Goal: Feedback & Contribution: Leave review/rating

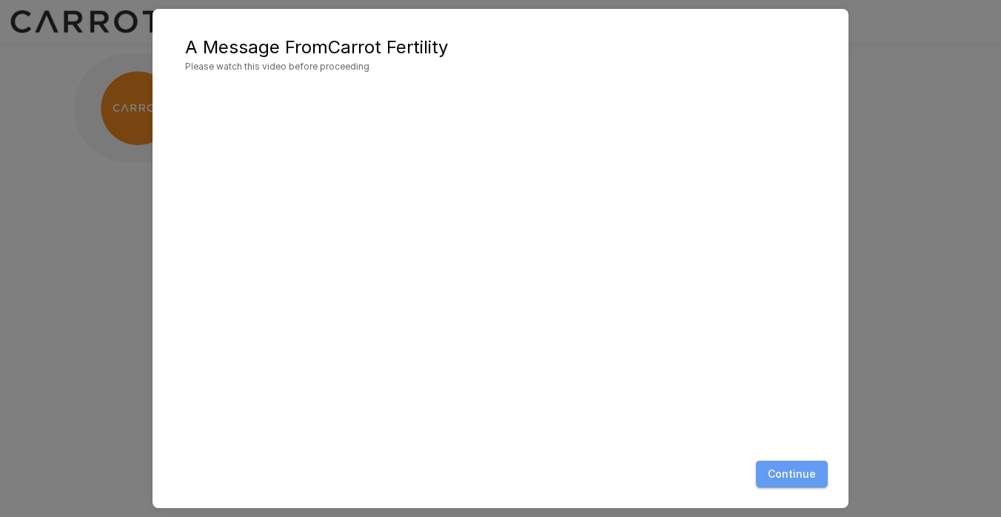
click at [796, 472] on button "Continue" at bounding box center [792, 473] width 72 height 27
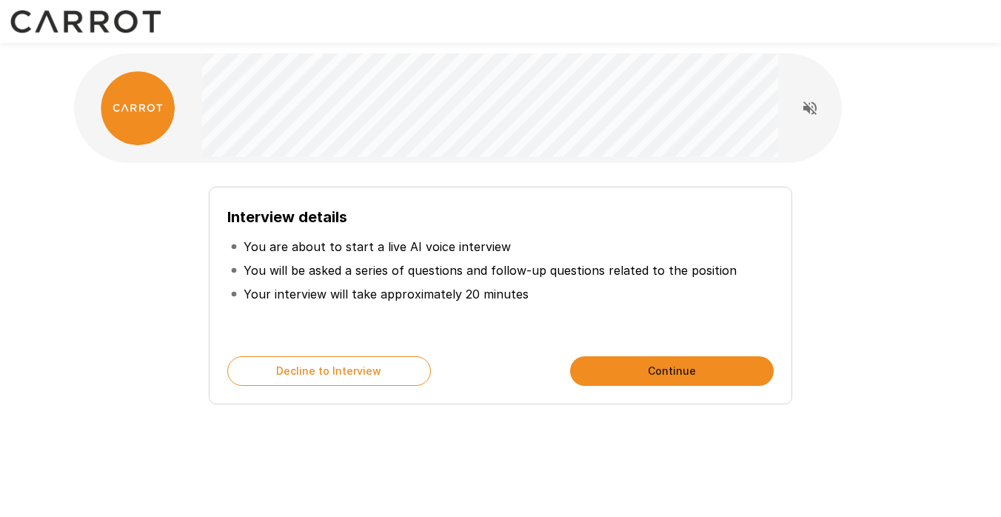
click at [689, 374] on button "Continue" at bounding box center [672, 371] width 204 height 30
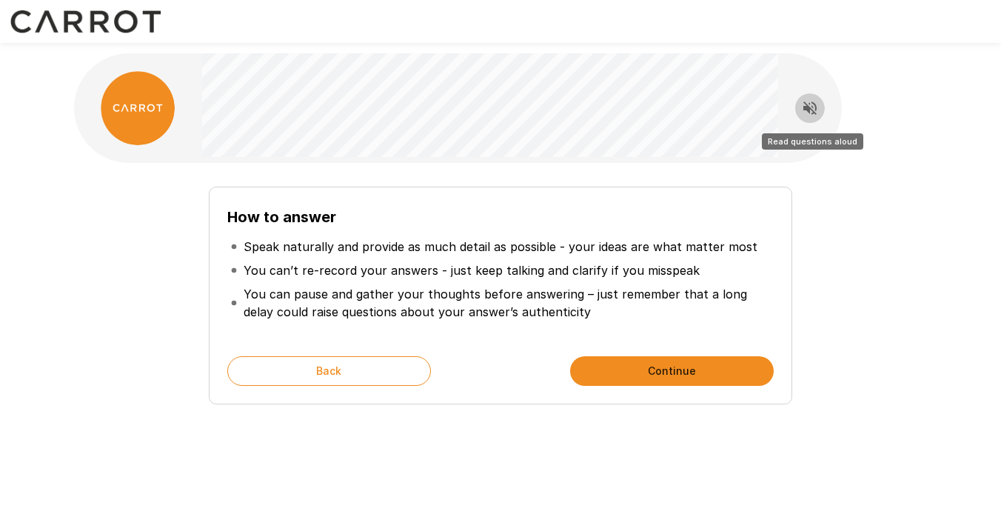
click at [808, 112] on icon "Read questions aloud" at bounding box center [809, 107] width 13 height 13
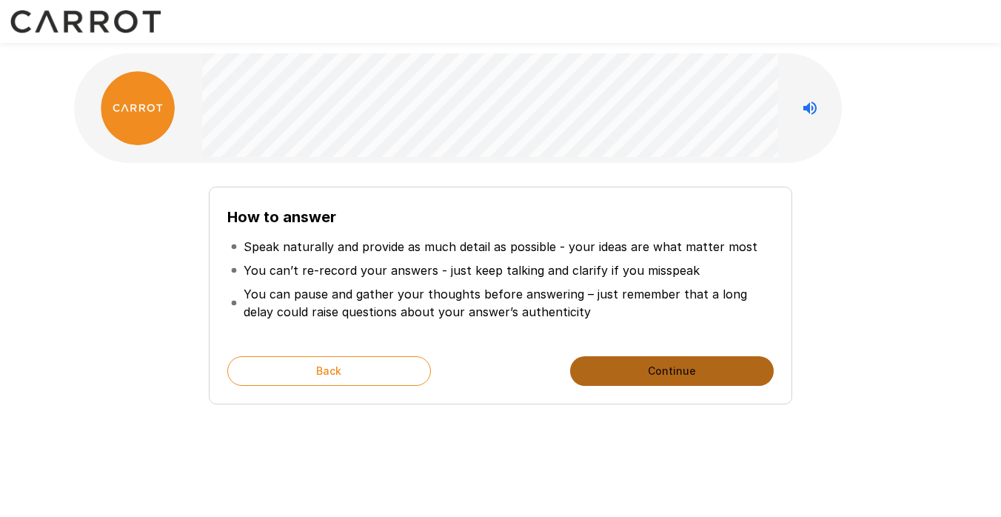
click at [685, 367] on button "Continue" at bounding box center [672, 371] width 204 height 30
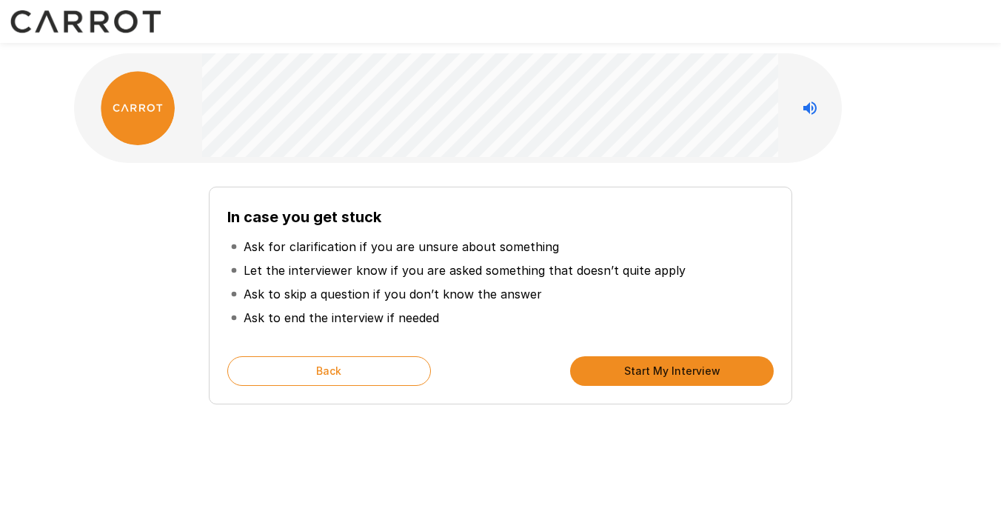
click at [685, 367] on button "Start My Interview" at bounding box center [672, 371] width 204 height 30
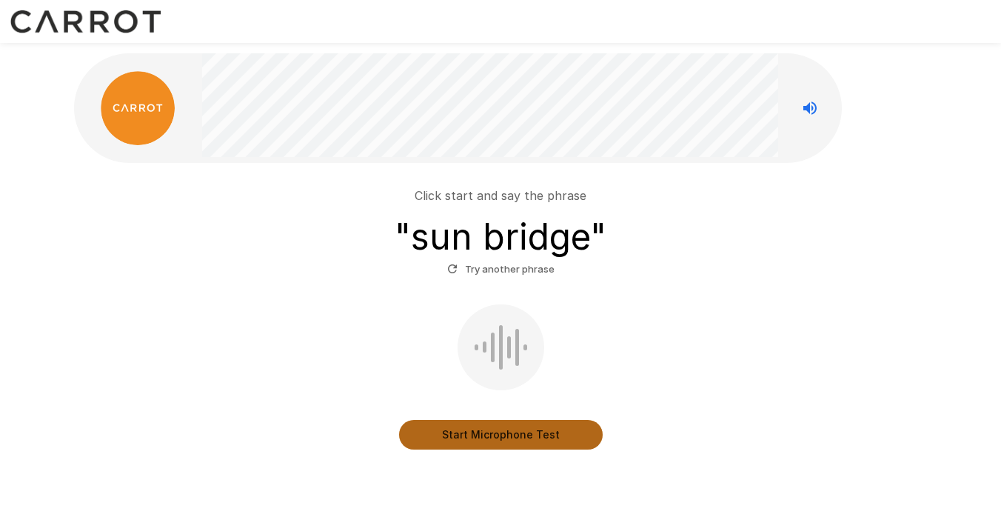
click at [486, 435] on button "Start Microphone Test" at bounding box center [501, 435] width 204 height 30
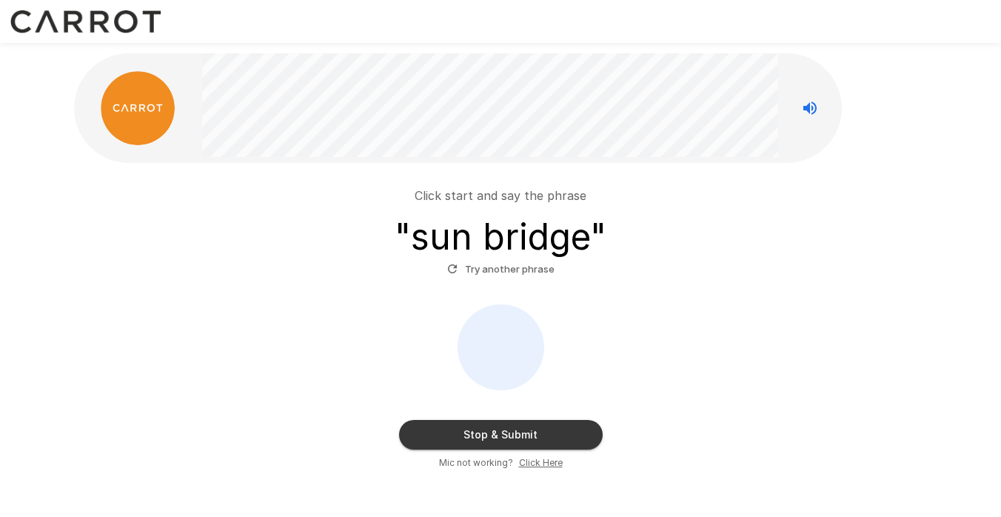
click at [485, 443] on button "Stop & Submit" at bounding box center [501, 435] width 204 height 30
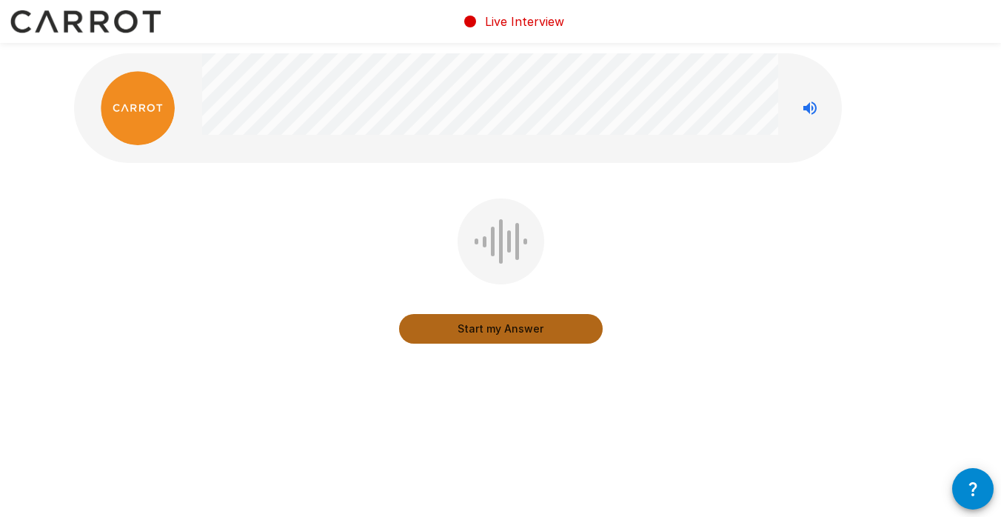
click at [487, 330] on button "Start my Answer" at bounding box center [501, 329] width 204 height 30
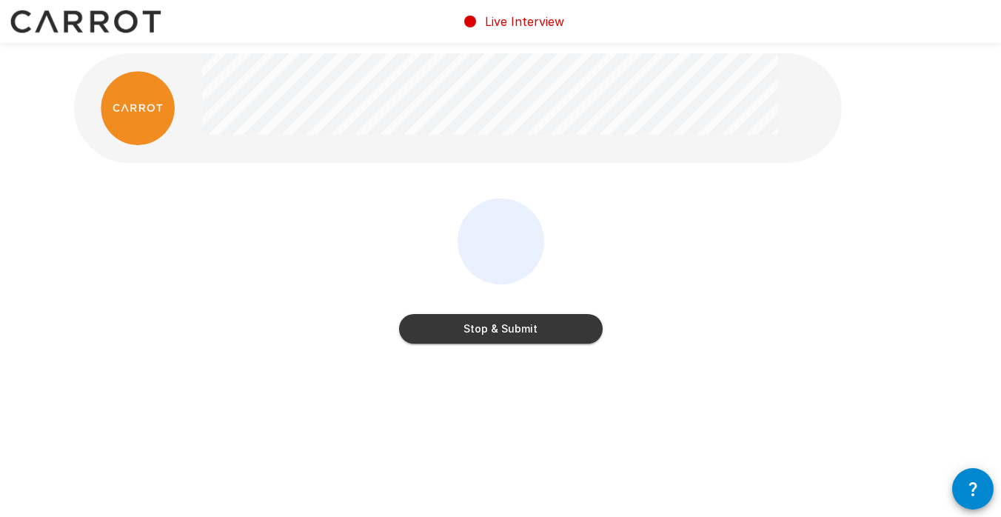
click at [487, 330] on button "Stop & Submit" at bounding box center [501, 329] width 204 height 30
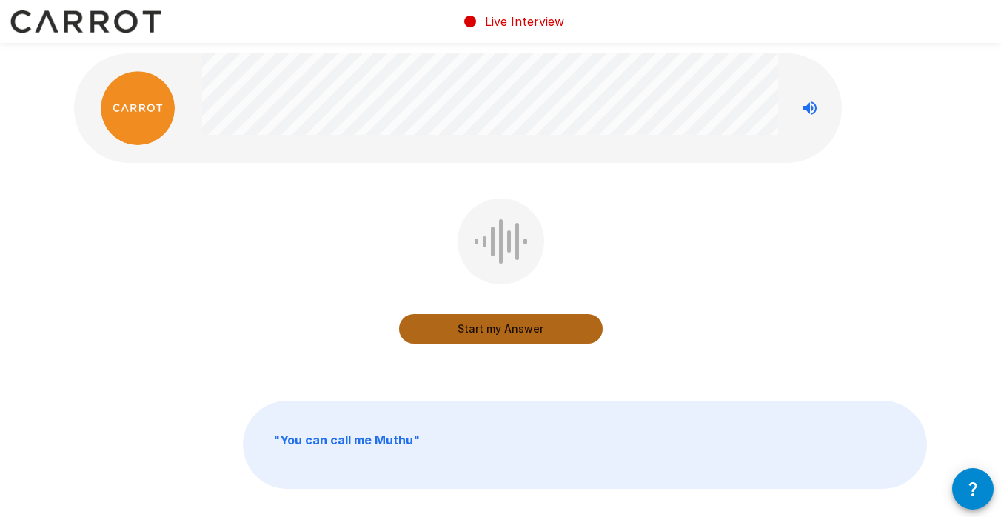
click at [487, 330] on button "Start my Answer" at bounding box center [501, 329] width 204 height 30
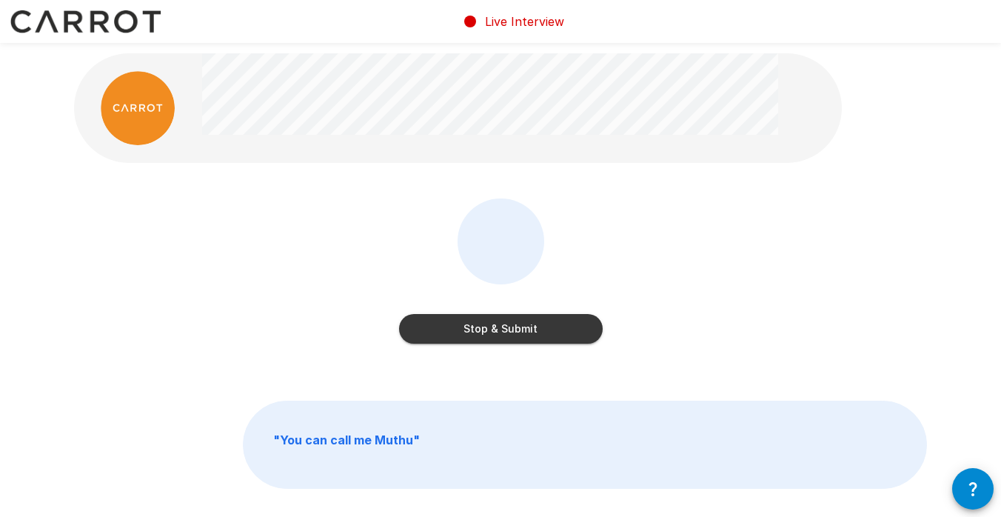
click at [457, 329] on button "Stop & Submit" at bounding box center [501, 329] width 204 height 30
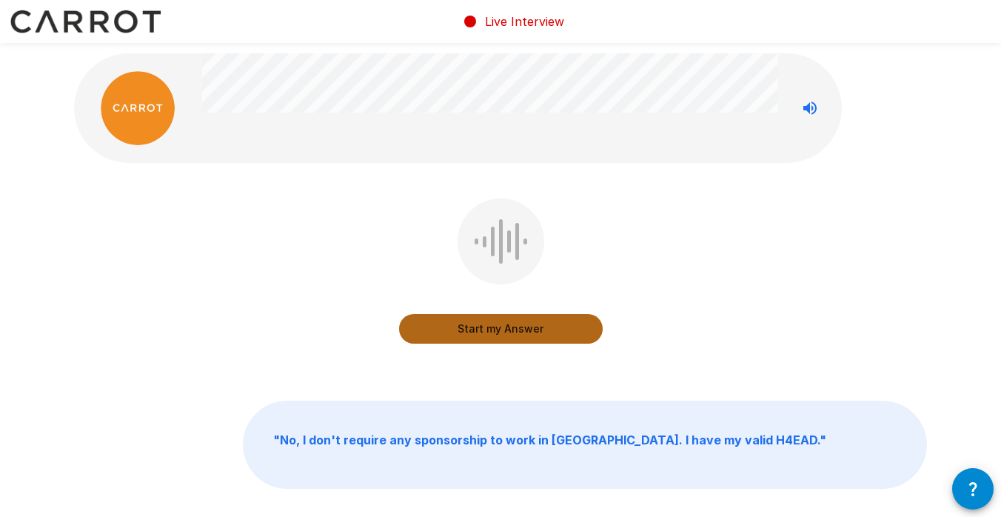
click at [457, 329] on button "Start my Answer" at bounding box center [501, 329] width 204 height 30
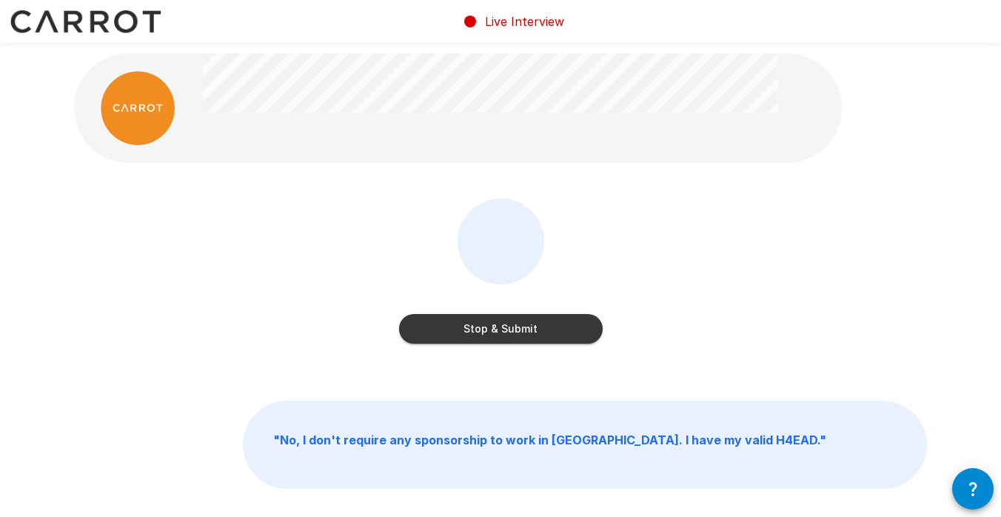
click at [457, 329] on button "Stop & Submit" at bounding box center [501, 329] width 204 height 30
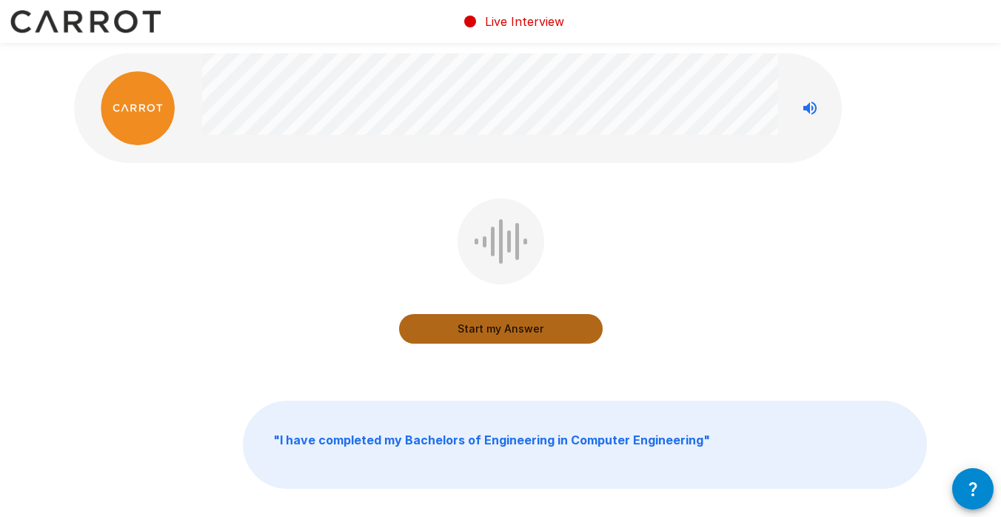
click at [457, 329] on button "Start my Answer" at bounding box center [501, 329] width 204 height 30
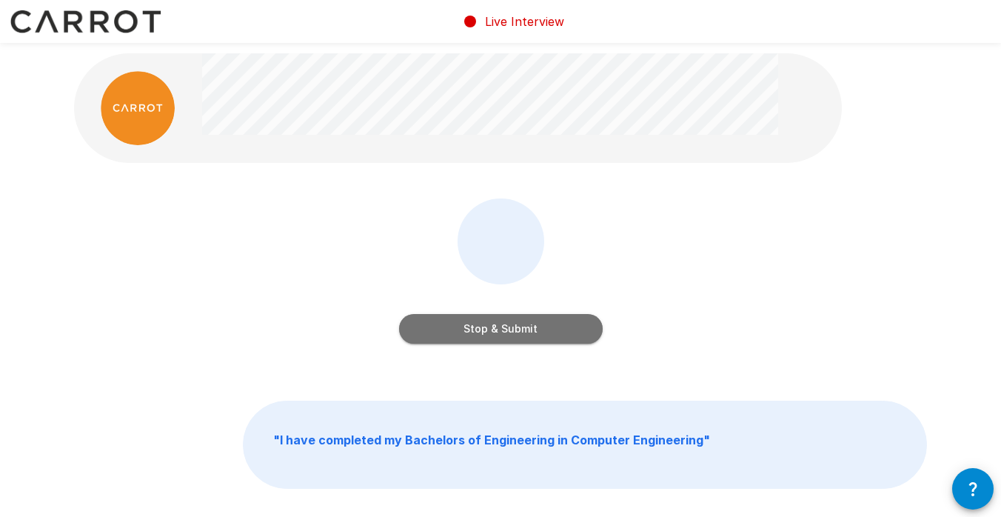
click at [457, 329] on button "Stop & Submit" at bounding box center [501, 329] width 204 height 30
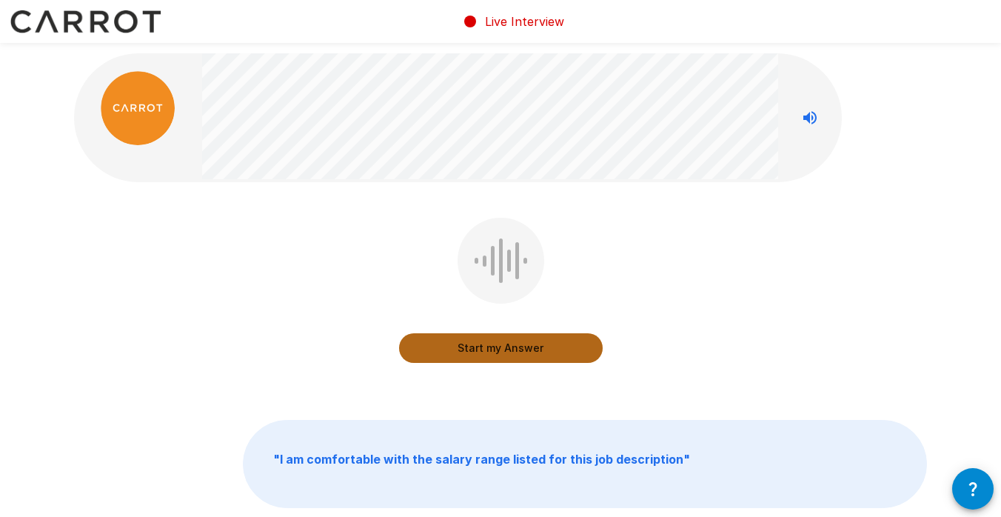
click at [462, 343] on button "Start my Answer" at bounding box center [501, 348] width 204 height 30
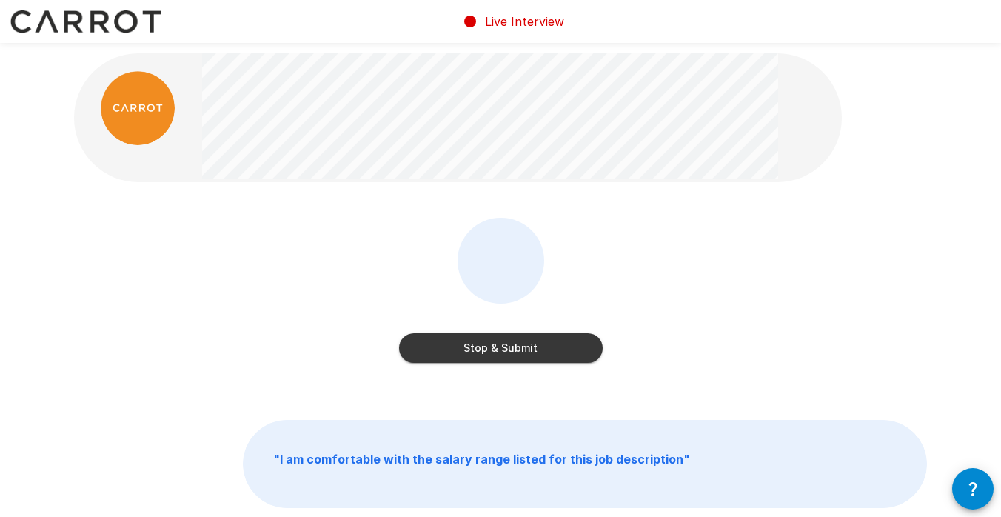
click at [462, 343] on button "Stop & Submit" at bounding box center [501, 348] width 204 height 30
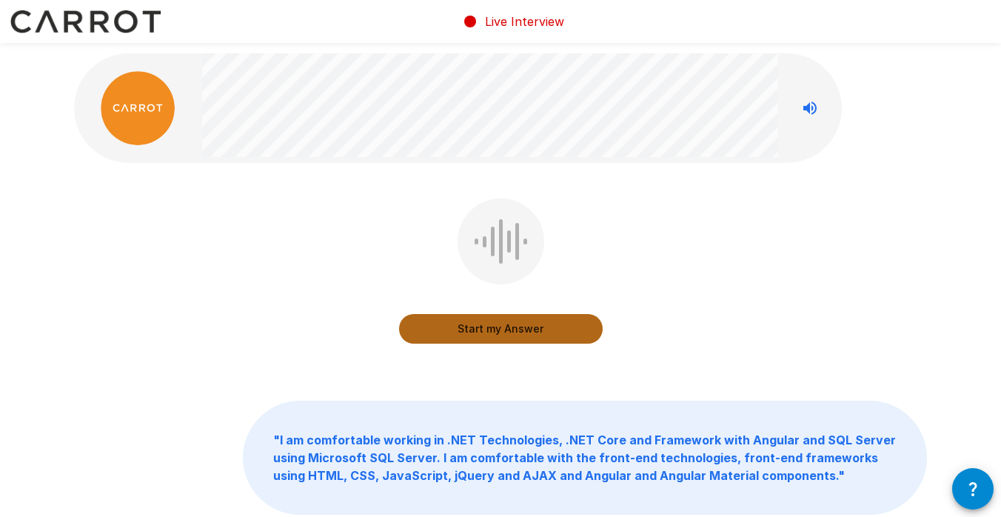
click at [465, 326] on button "Start my Answer" at bounding box center [501, 329] width 204 height 30
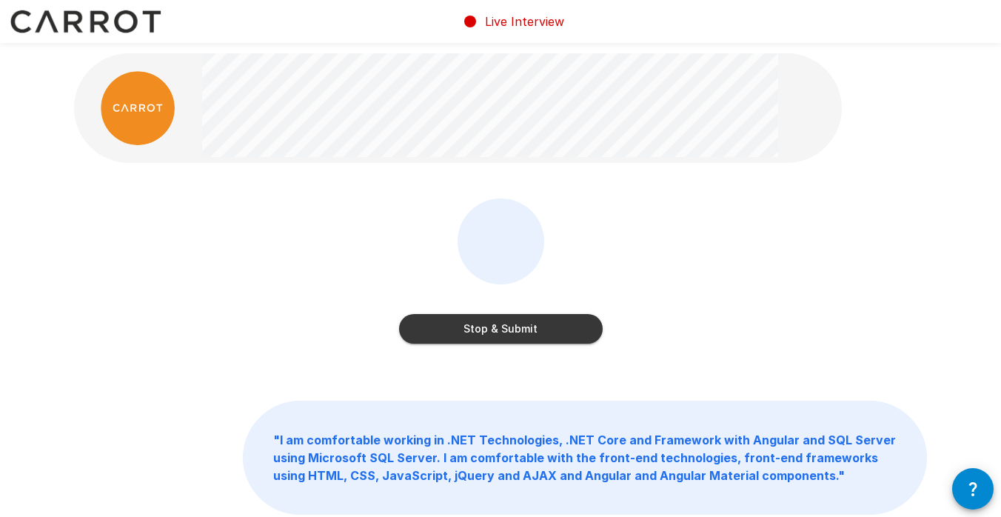
click at [465, 326] on button "Stop & Submit" at bounding box center [501, 329] width 204 height 30
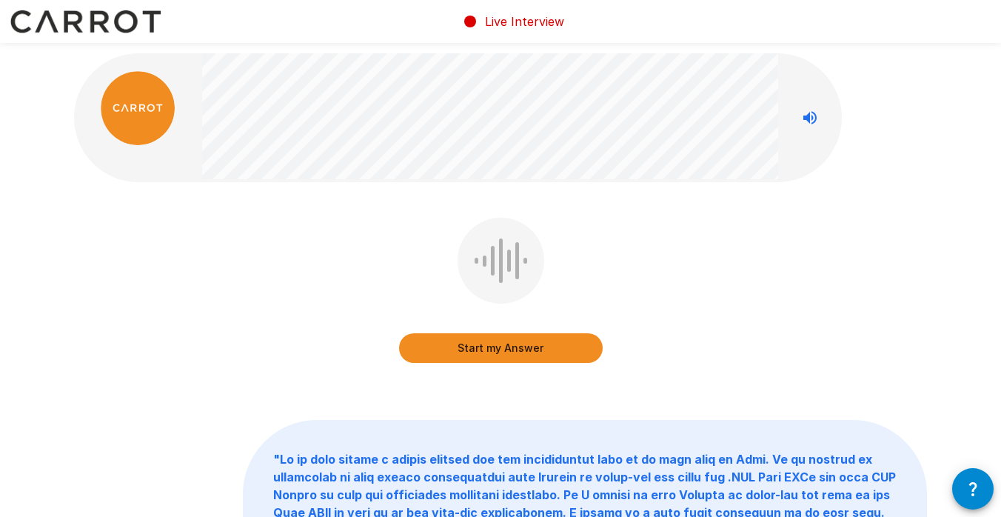
click at [967, 487] on icon "button" at bounding box center [973, 489] width 18 height 18
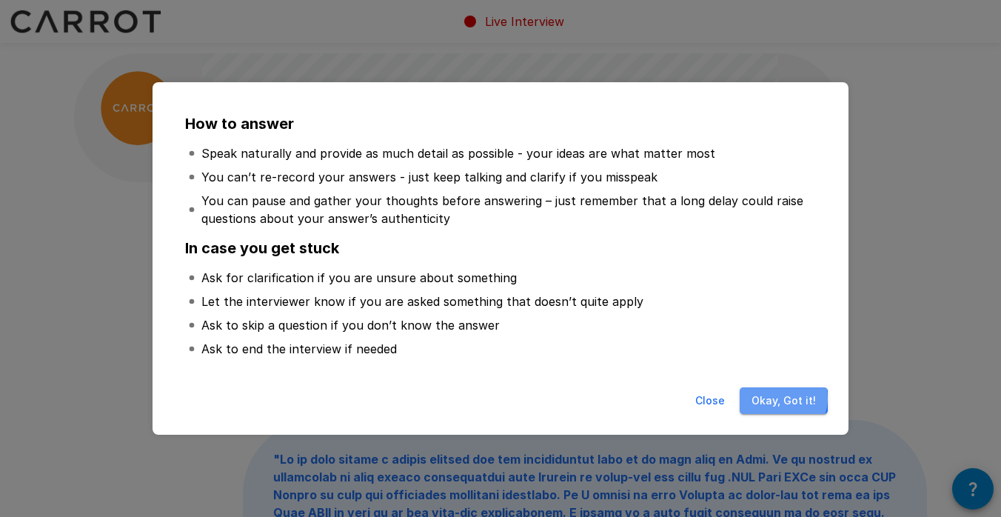
click at [782, 398] on button "Okay, Got it!" at bounding box center [783, 400] width 88 height 27
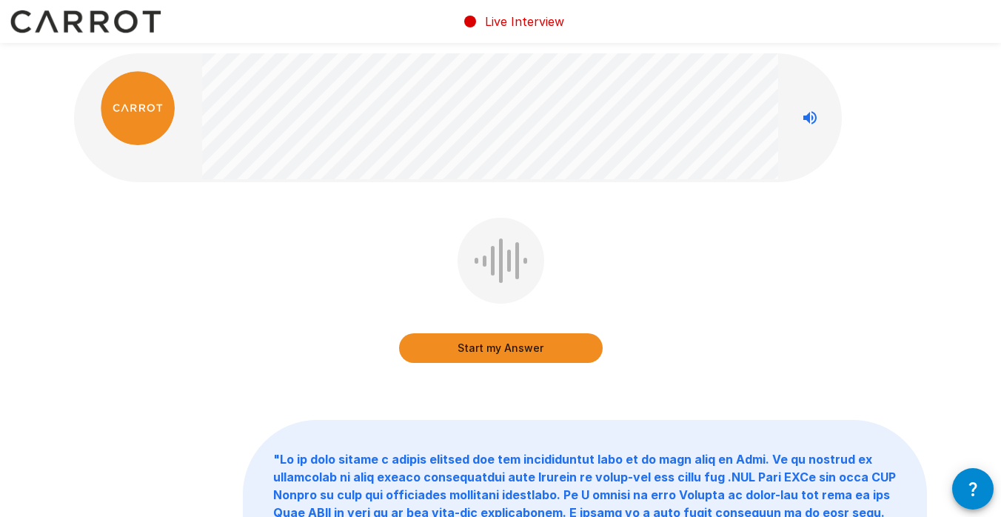
click at [480, 349] on button "Start my Answer" at bounding box center [501, 348] width 204 height 30
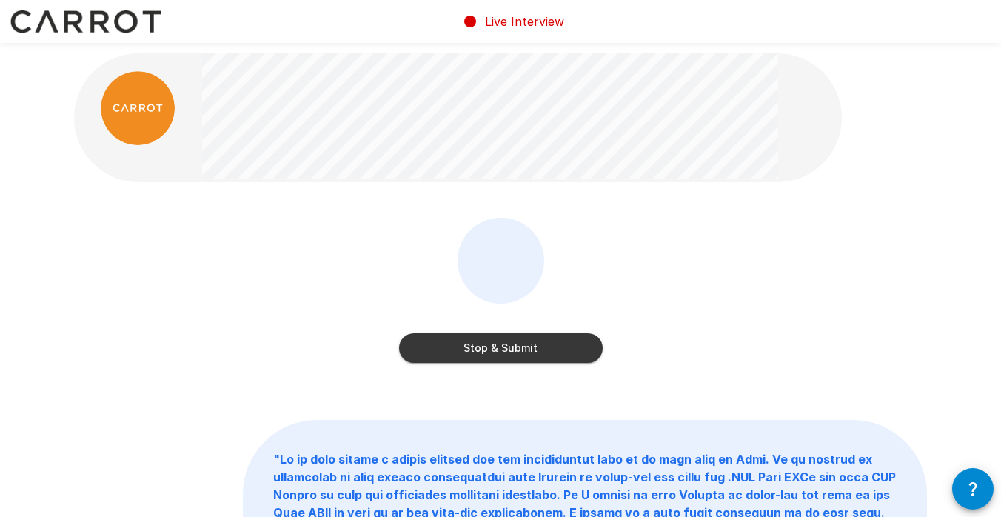
click at [472, 335] on button "Stop & Submit" at bounding box center [501, 348] width 204 height 30
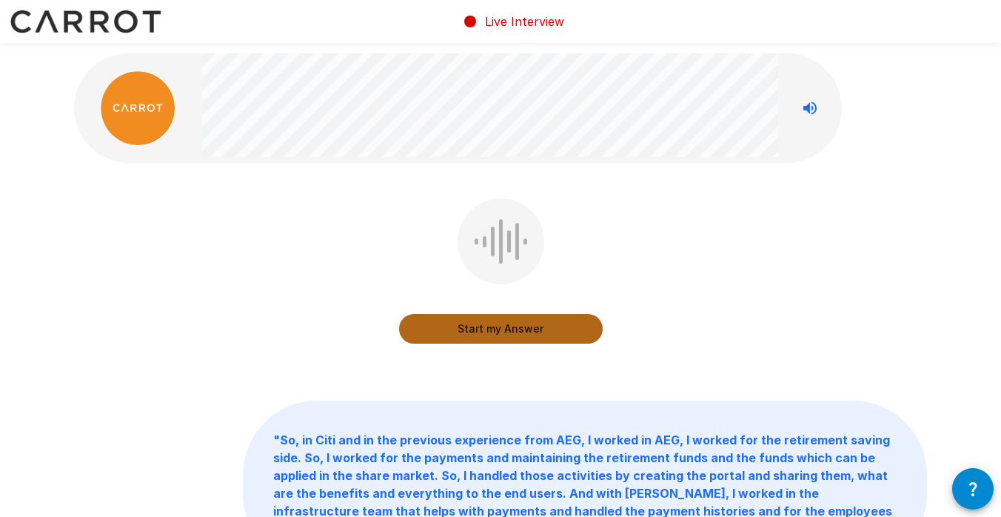
click at [472, 335] on button "Start my Answer" at bounding box center [501, 329] width 204 height 30
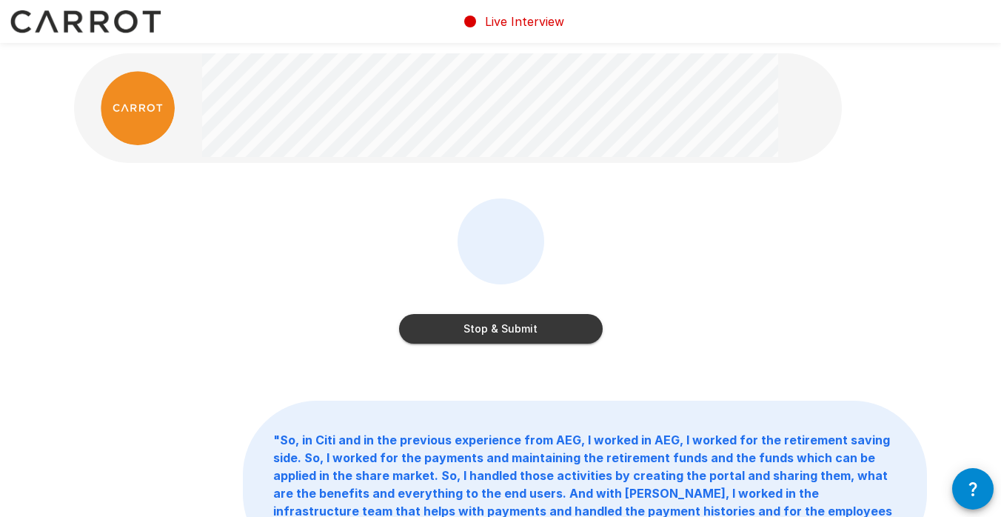
click at [472, 335] on button "Stop & Submit" at bounding box center [501, 329] width 204 height 30
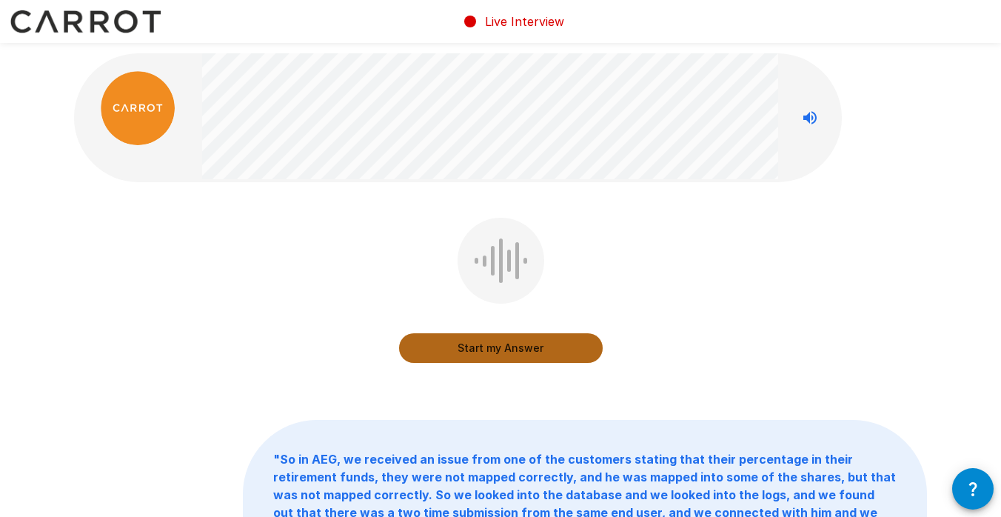
click at [472, 336] on button "Start my Answer" at bounding box center [501, 348] width 204 height 30
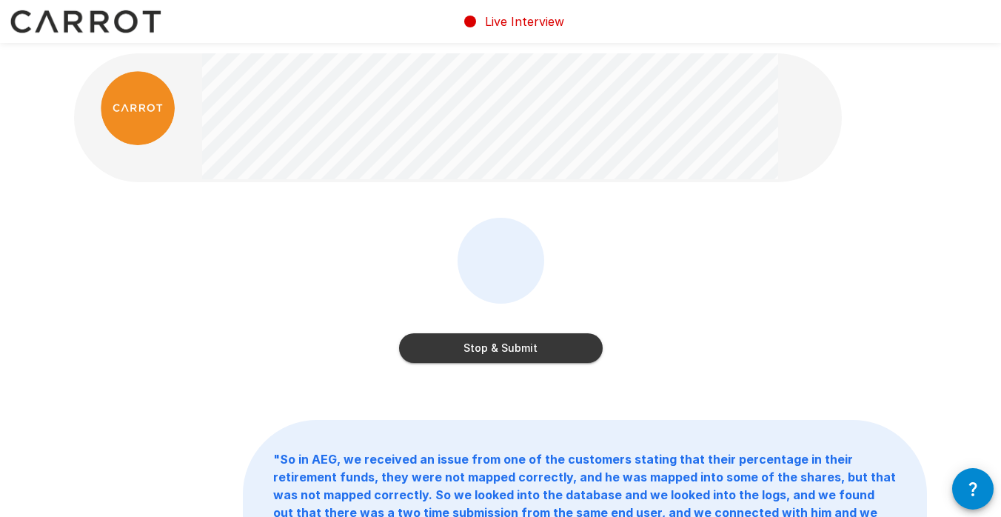
click at [472, 336] on button "Stop & Submit" at bounding box center [501, 348] width 204 height 30
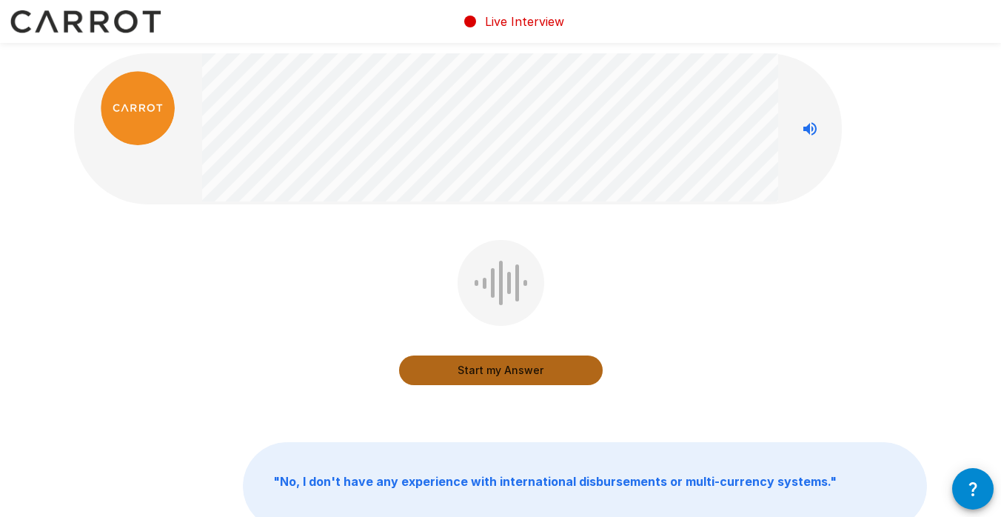
click at [475, 360] on button "Start my Answer" at bounding box center [501, 370] width 204 height 30
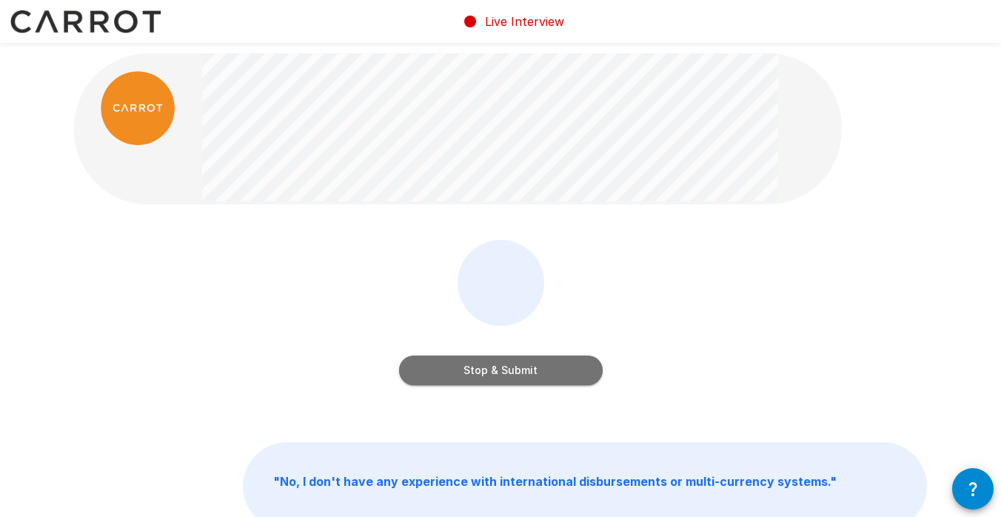
click at [471, 360] on button "Stop & Submit" at bounding box center [501, 370] width 204 height 30
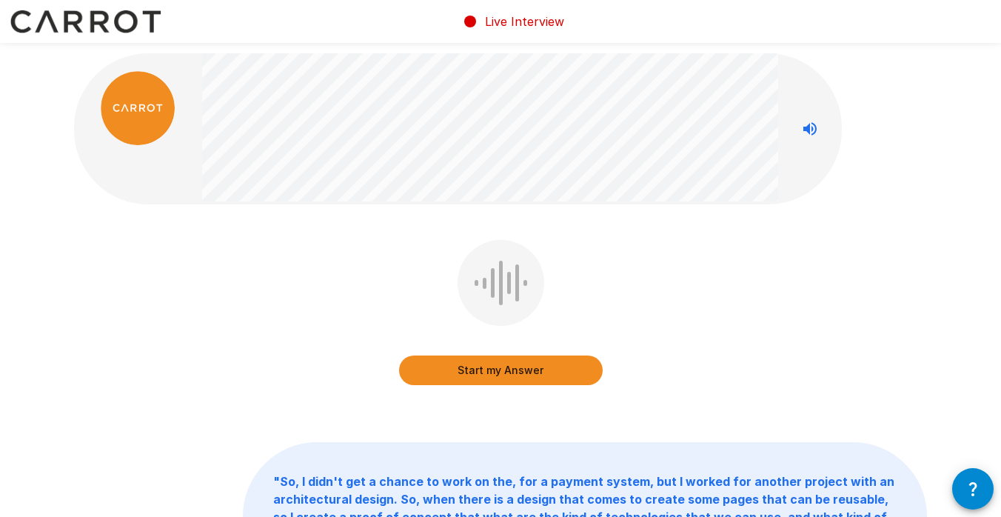
click at [471, 360] on button "Start my Answer" at bounding box center [501, 370] width 204 height 30
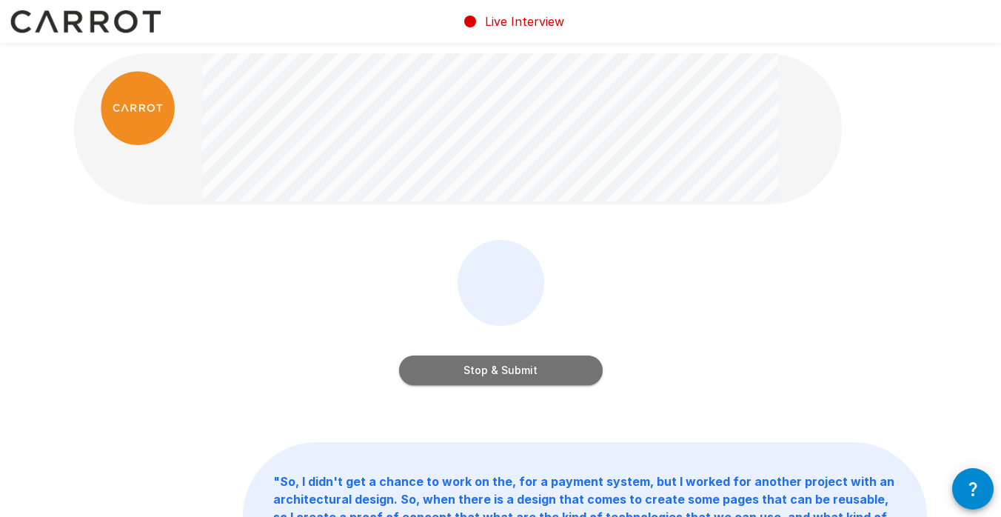
click at [471, 360] on button "Stop & Submit" at bounding box center [501, 370] width 204 height 30
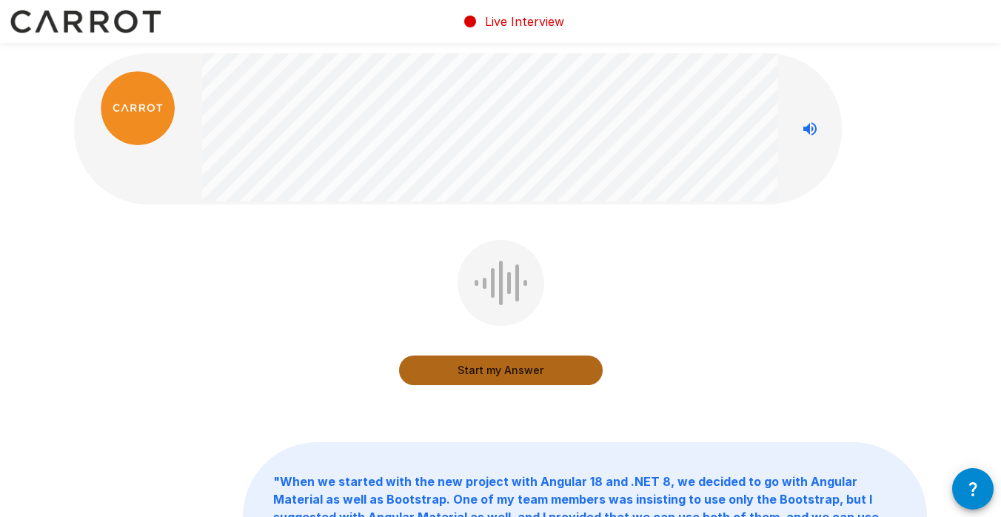
click at [474, 366] on button "Start my Answer" at bounding box center [501, 370] width 204 height 30
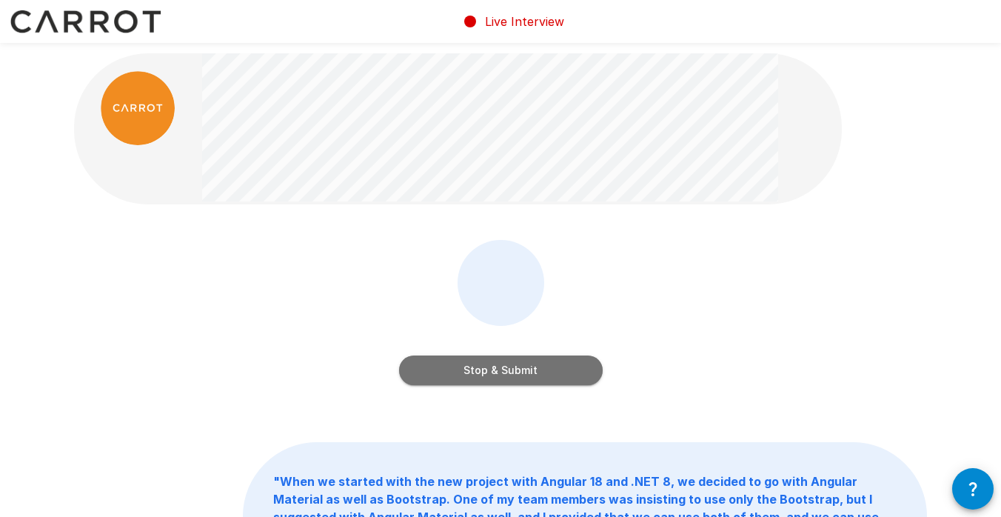
click at [474, 366] on button "Stop & Submit" at bounding box center [501, 370] width 204 height 30
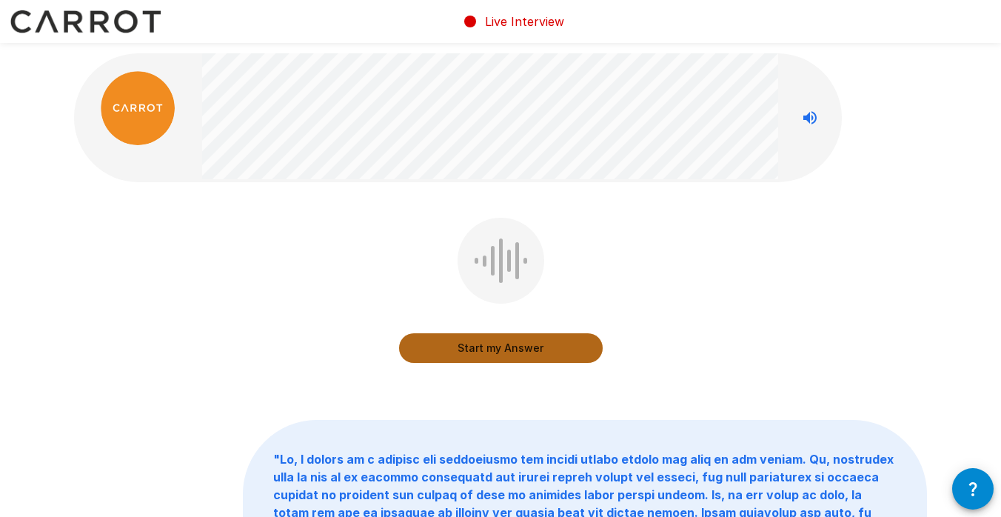
click at [479, 341] on button "Start my Answer" at bounding box center [501, 348] width 204 height 30
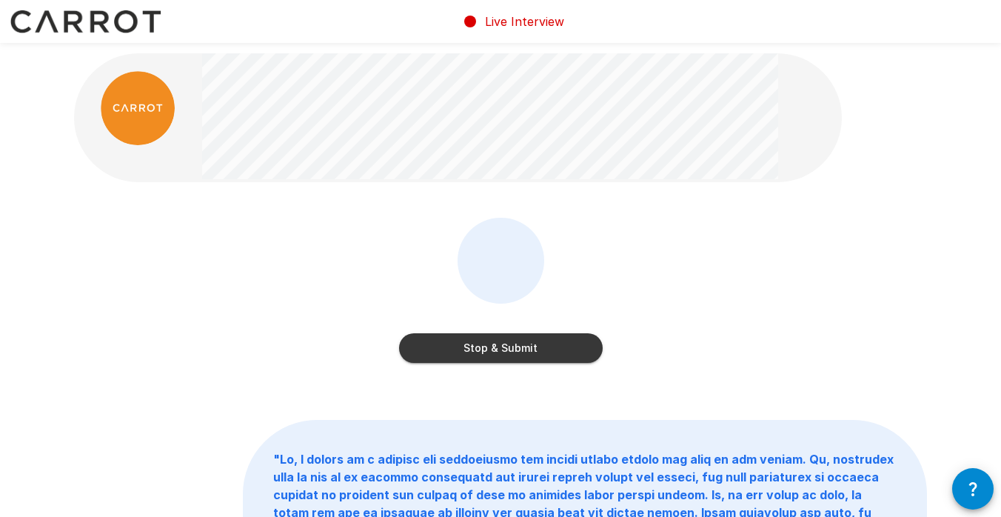
click at [479, 341] on button "Stop & Submit" at bounding box center [501, 348] width 204 height 30
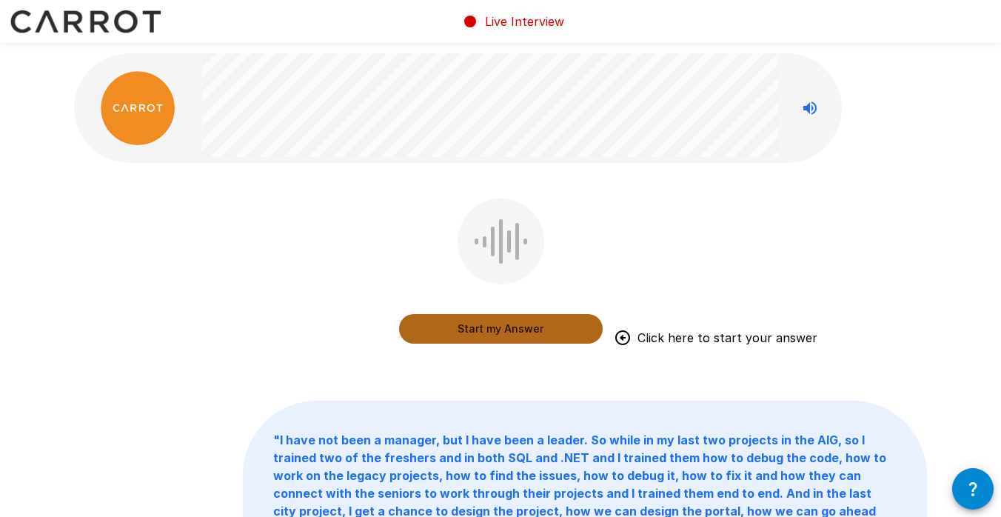
click at [492, 323] on button "Start my Answer" at bounding box center [501, 329] width 204 height 30
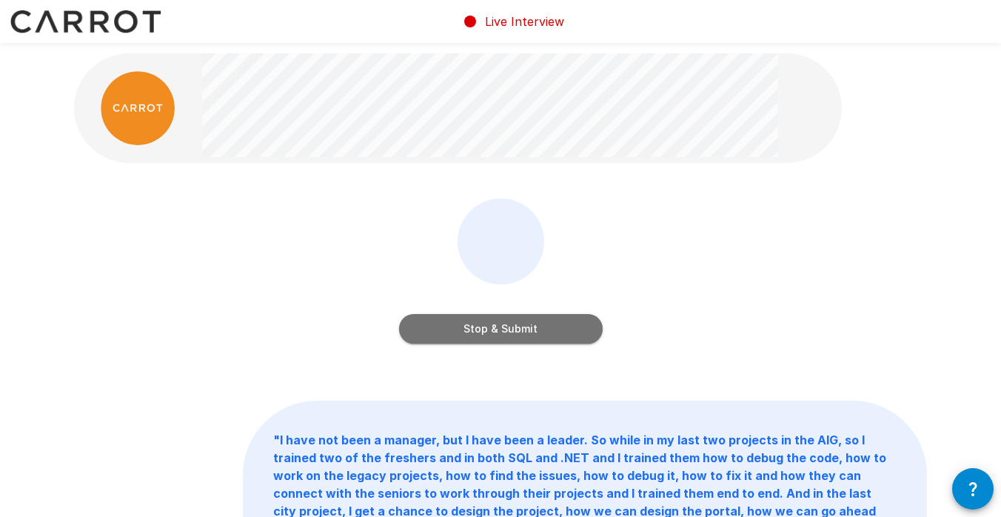
click at [509, 338] on button "Stop & Submit" at bounding box center [501, 329] width 204 height 30
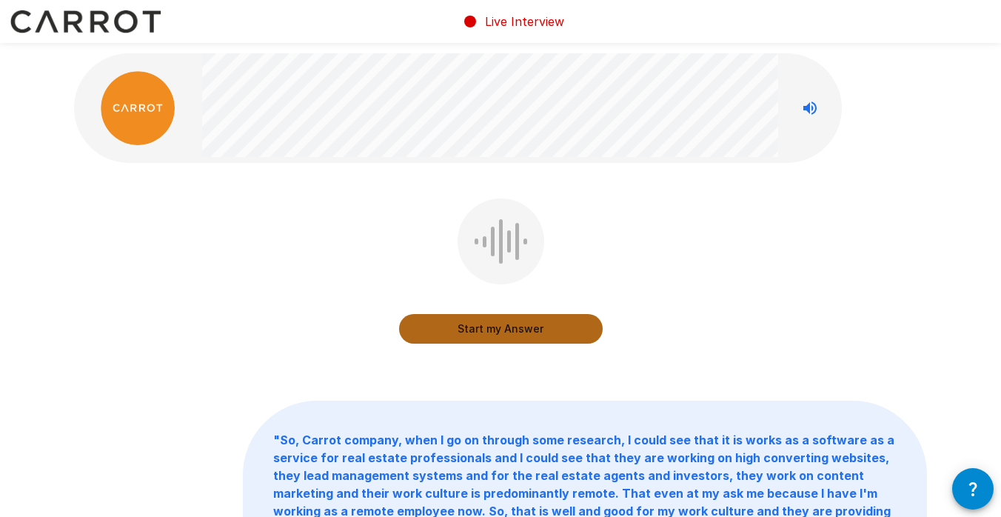
click at [509, 330] on button "Start my Answer" at bounding box center [501, 329] width 204 height 30
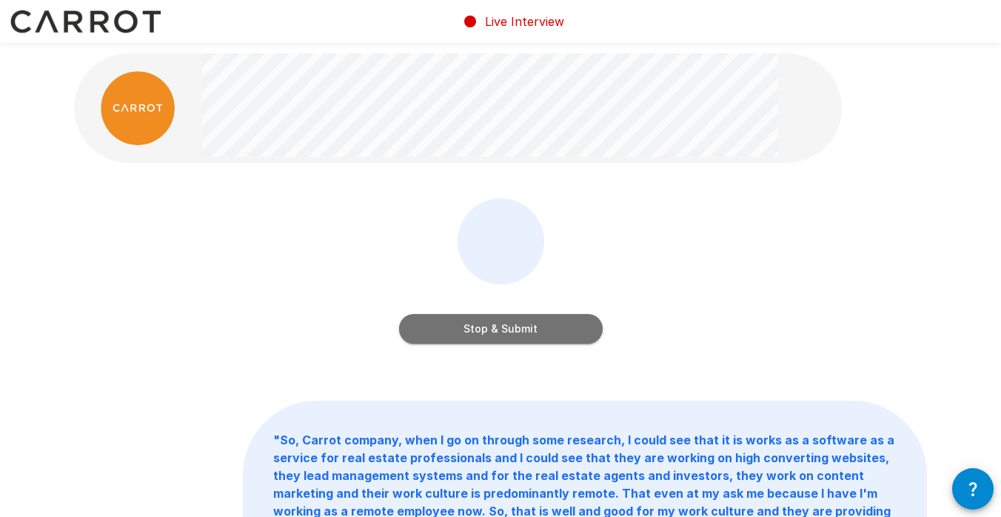
click at [509, 330] on button "Stop & Submit" at bounding box center [501, 329] width 204 height 30
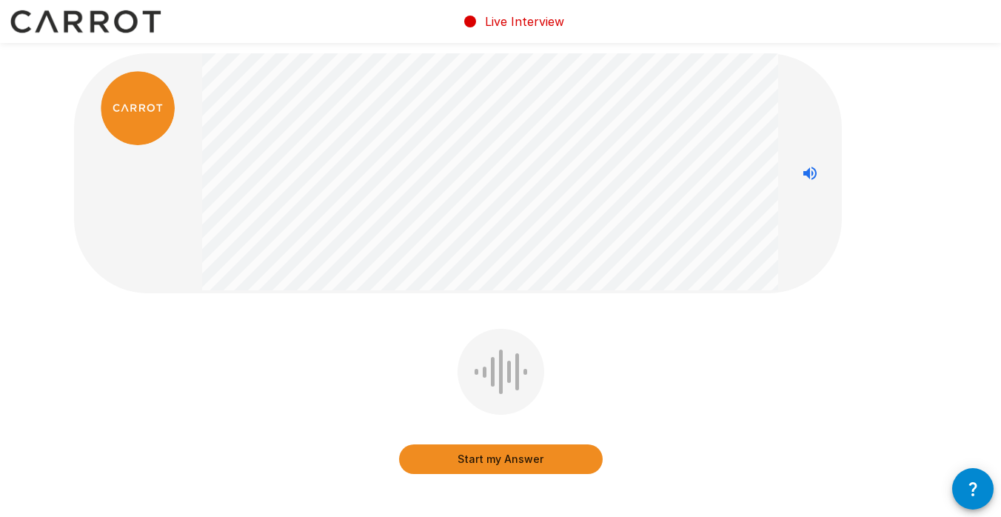
click at [504, 452] on button "Start my Answer" at bounding box center [501, 459] width 204 height 30
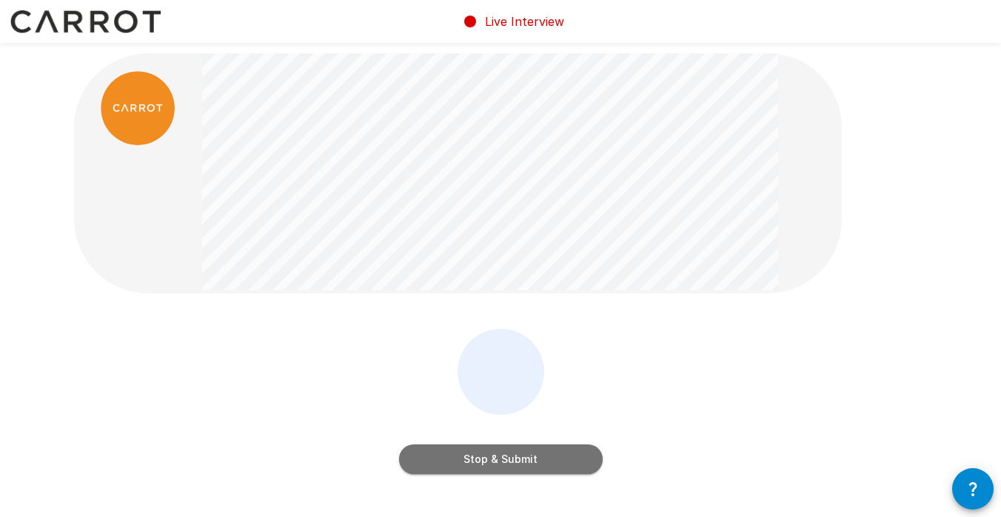
click at [504, 452] on button "Stop & Submit" at bounding box center [501, 459] width 204 height 30
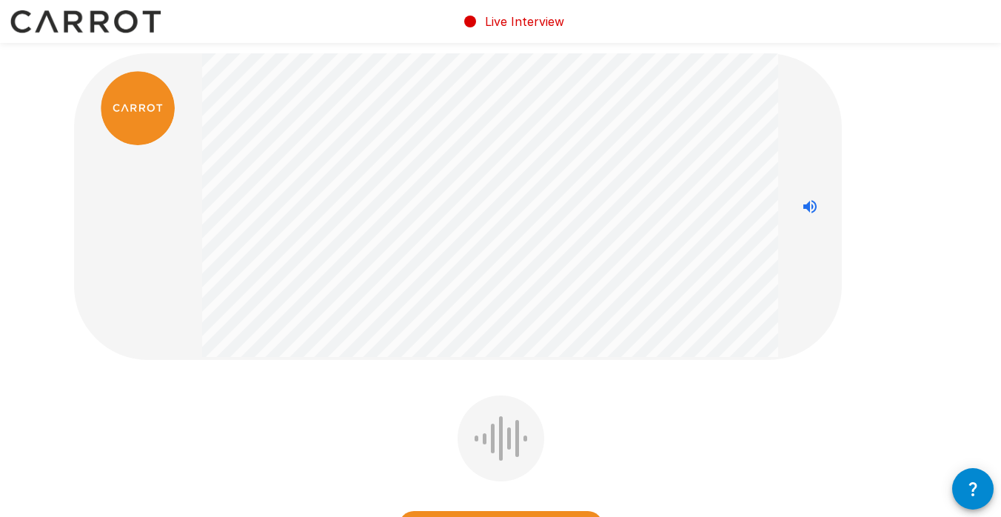
click at [361, 410] on div "Start my Answer" at bounding box center [500, 478] width 853 height 167
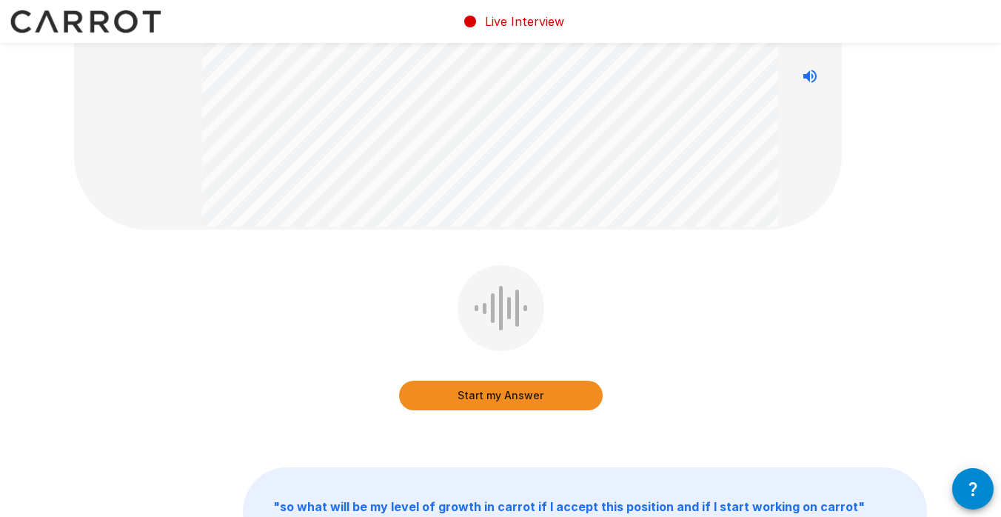
scroll to position [148, 0]
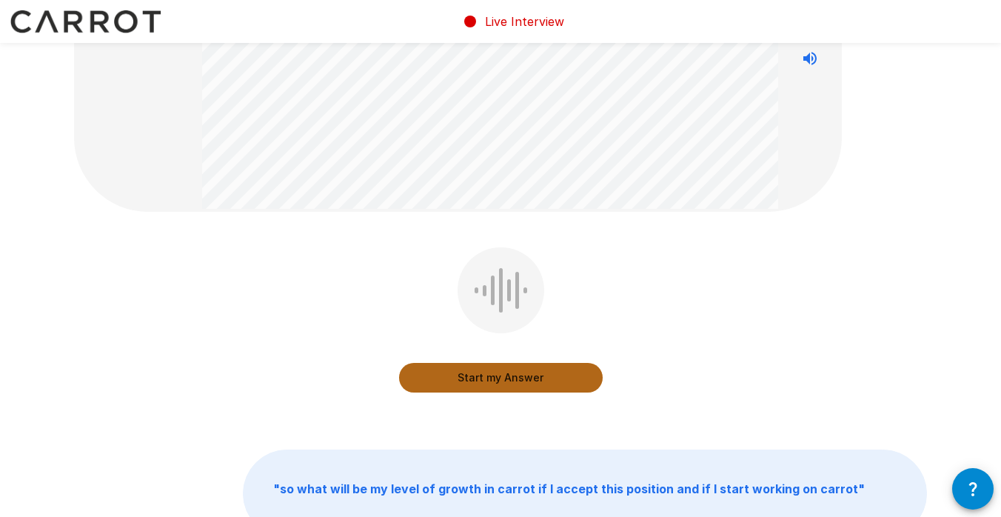
click at [515, 380] on button "Start my Answer" at bounding box center [501, 378] width 204 height 30
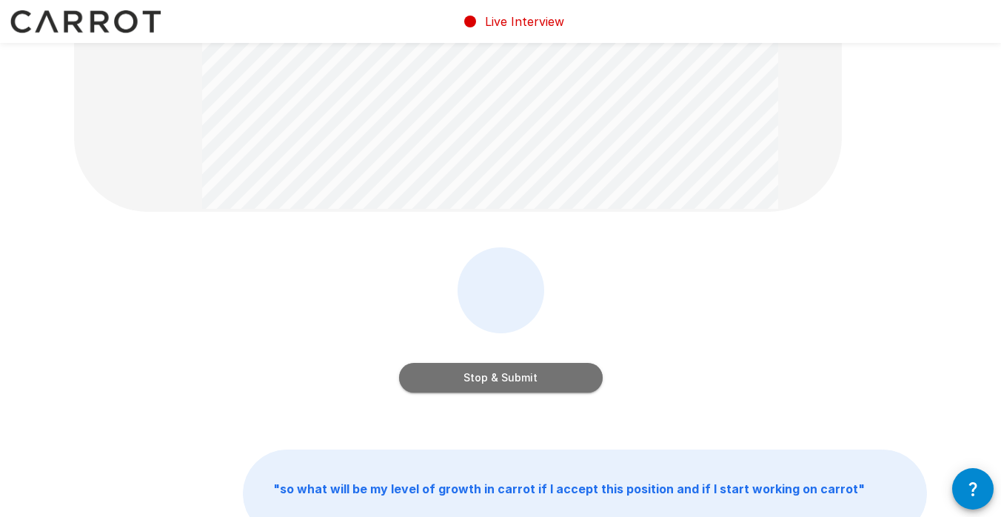
click at [515, 380] on button "Stop & Submit" at bounding box center [501, 378] width 204 height 30
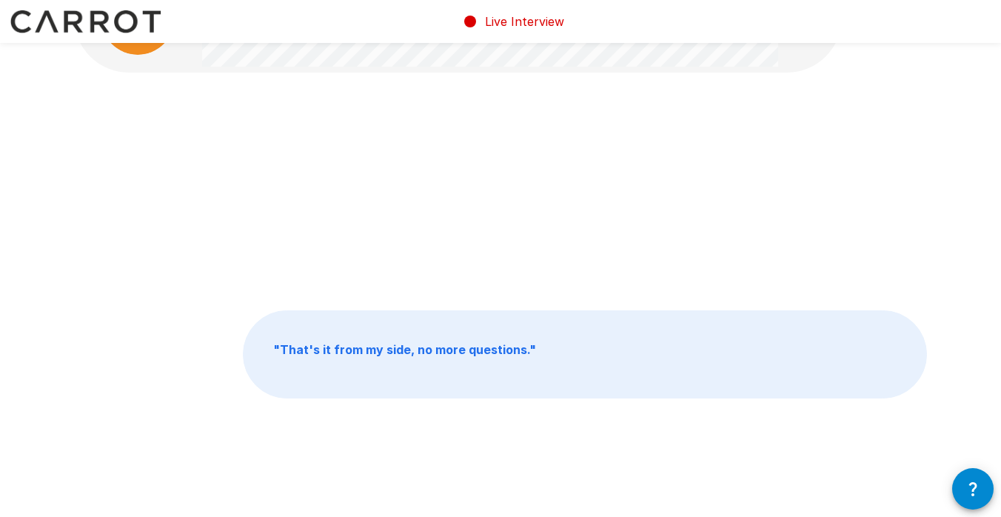
scroll to position [0, 0]
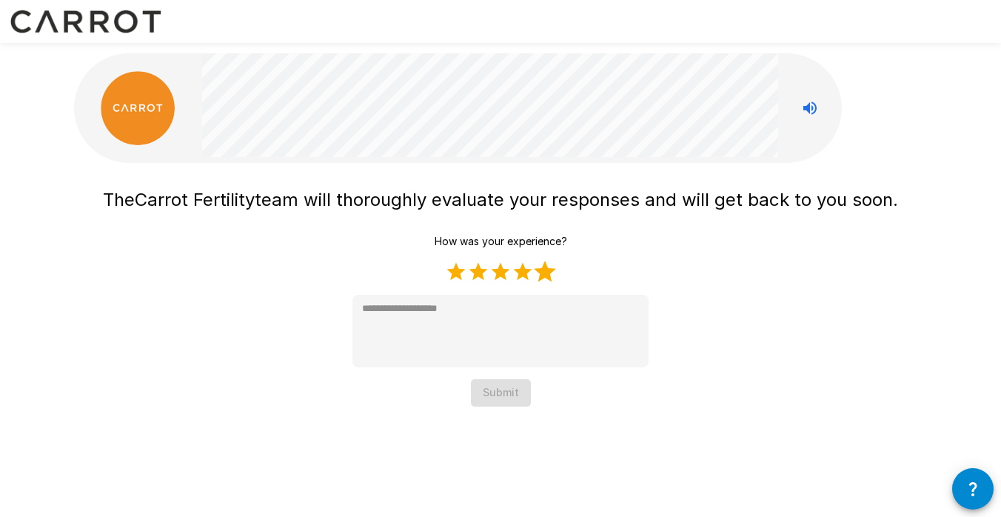
click at [546, 272] on label "5 Stars" at bounding box center [545, 272] width 22 height 22
type textarea "*"
click at [500, 391] on button "Submit" at bounding box center [501, 392] width 60 height 27
